Goal: Task Accomplishment & Management: Complete application form

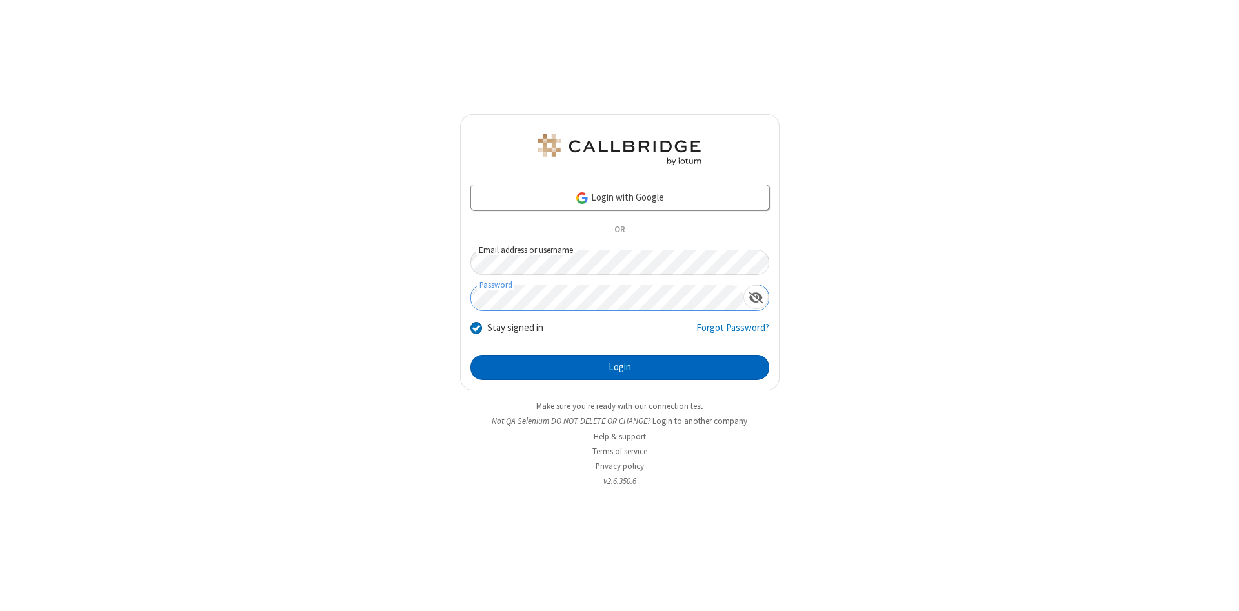
click at [619, 368] on button "Login" at bounding box center [619, 368] width 299 height 26
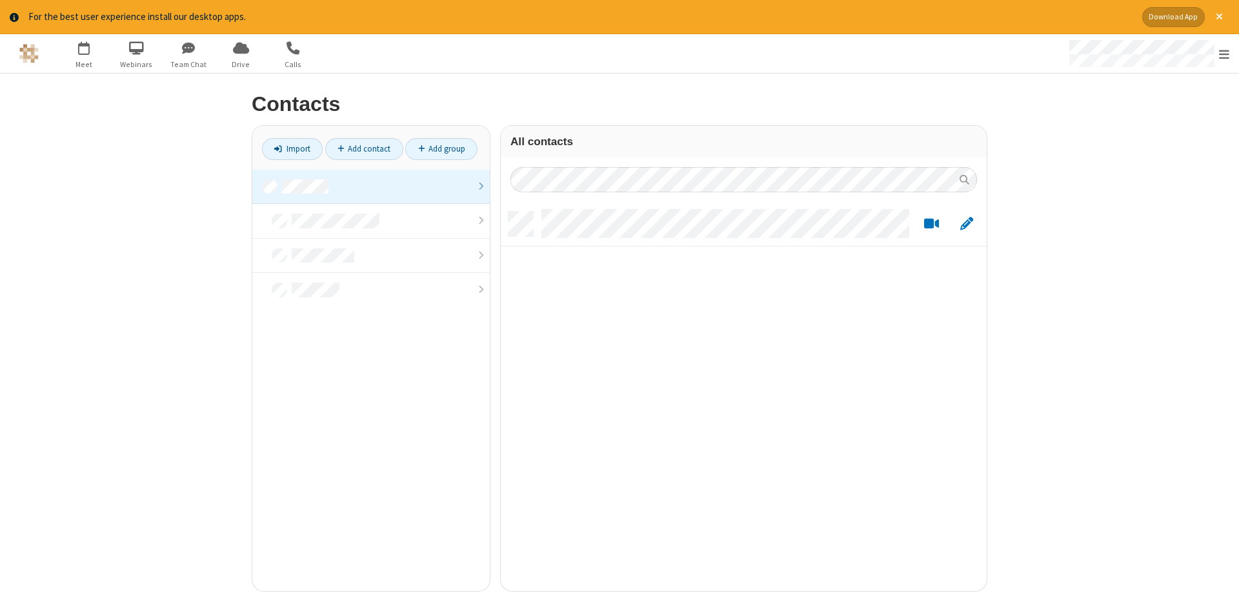
click at [371, 186] on link at bounding box center [370, 187] width 237 height 35
click at [364, 148] on link "Add contact" at bounding box center [364, 149] width 78 height 22
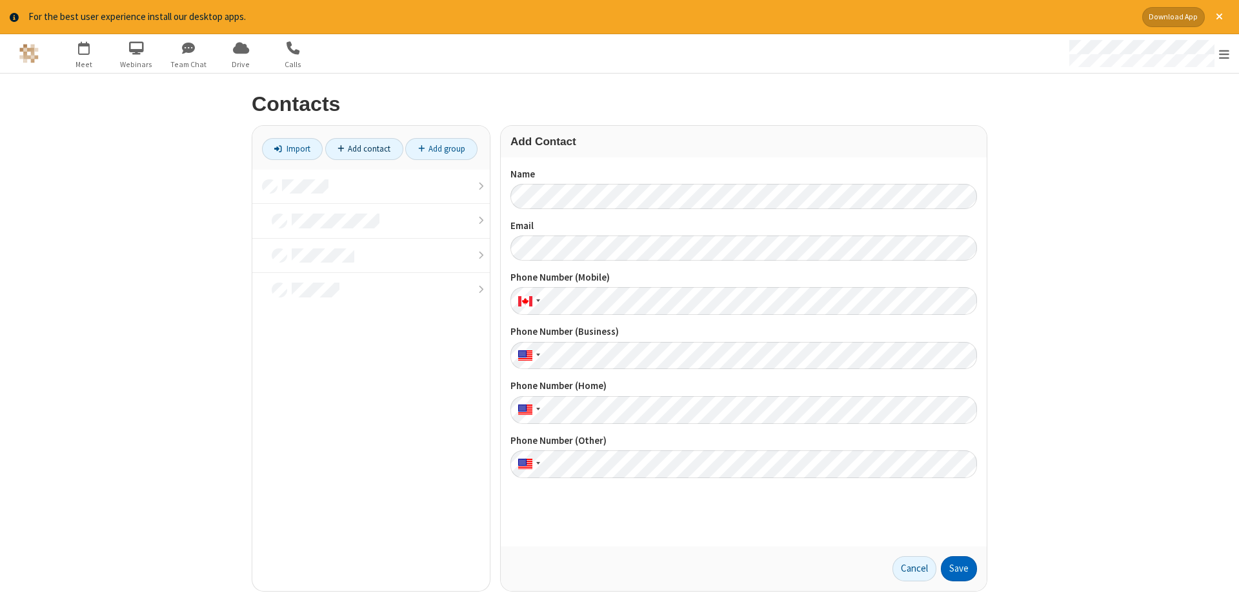
click at [959, 568] on button "Save" at bounding box center [959, 569] width 36 height 26
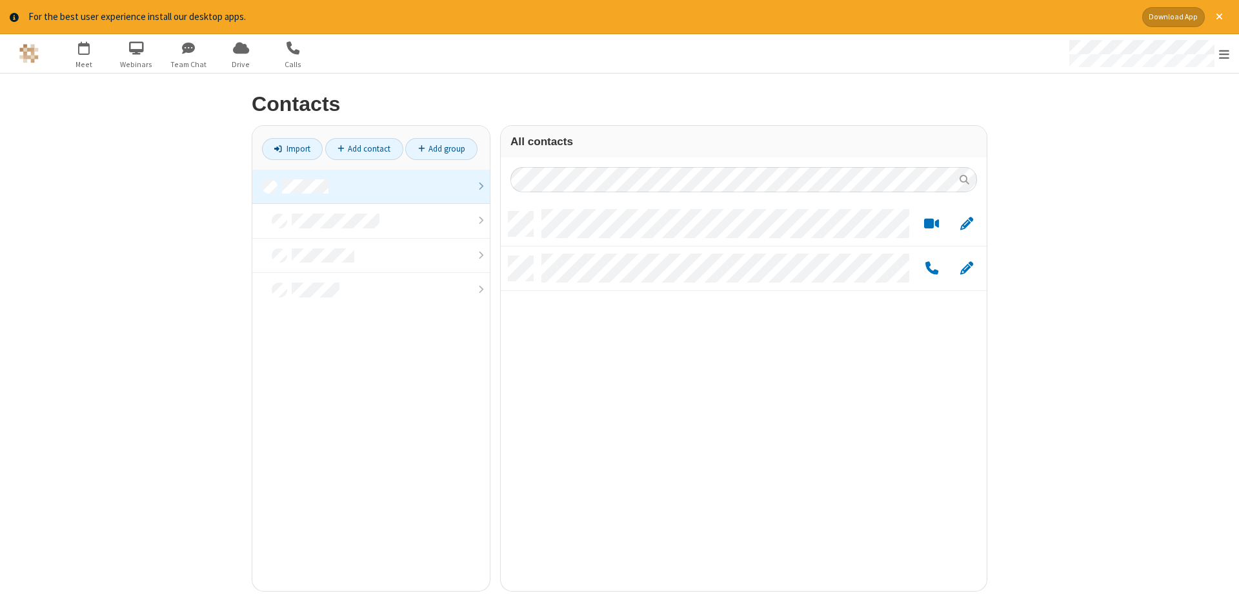
scroll to position [389, 486]
